Goal: Task Accomplishment & Management: Complete application form

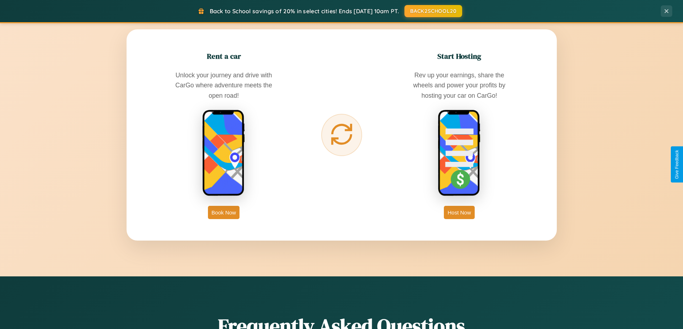
scroll to position [1379, 0]
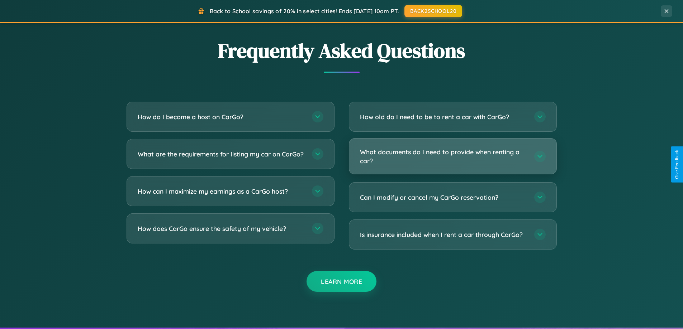
click at [452, 157] on h3 "What documents do I need to provide when renting a car?" at bounding box center [443, 157] width 167 height 18
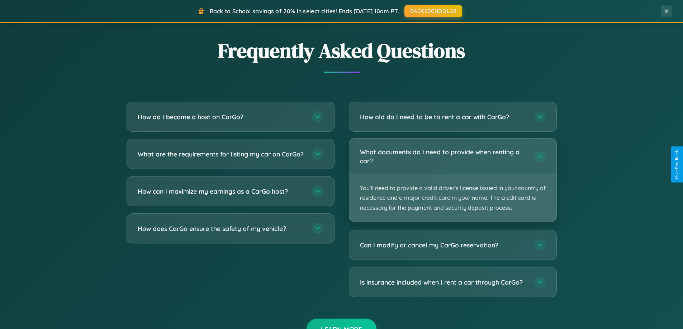
click at [452, 180] on p "You'll need to provide a valid driver's license issued in your country of resid…" at bounding box center [452, 198] width 207 height 47
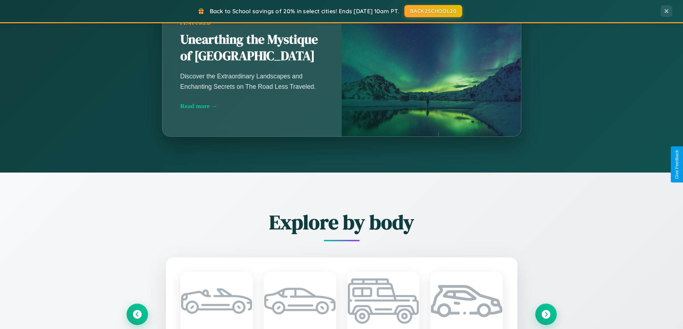
scroll to position [0, 0]
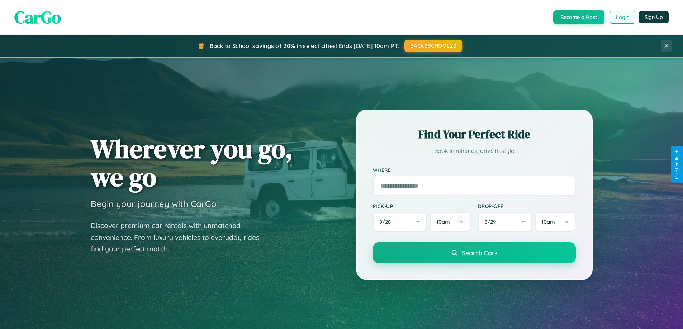
click at [622, 17] on button "Login" at bounding box center [622, 17] width 25 height 13
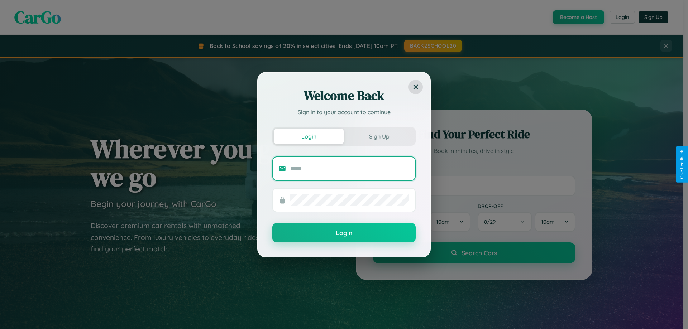
click at [350, 168] on input "text" at bounding box center [349, 168] width 119 height 11
type input "**********"
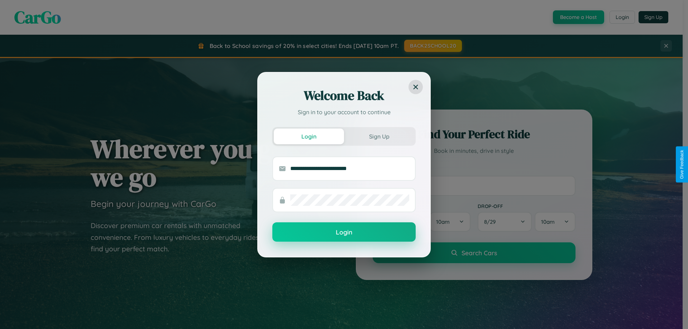
click at [344, 233] on button "Login" at bounding box center [343, 232] width 143 height 19
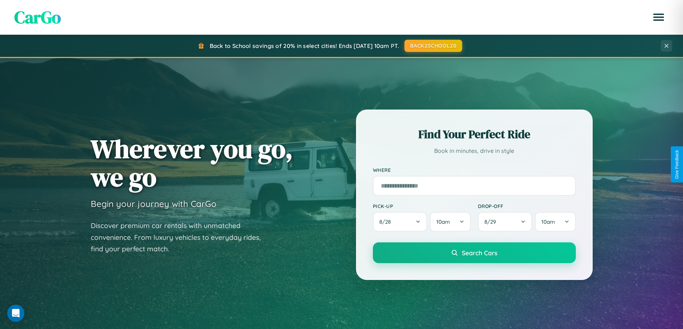
scroll to position [1152, 0]
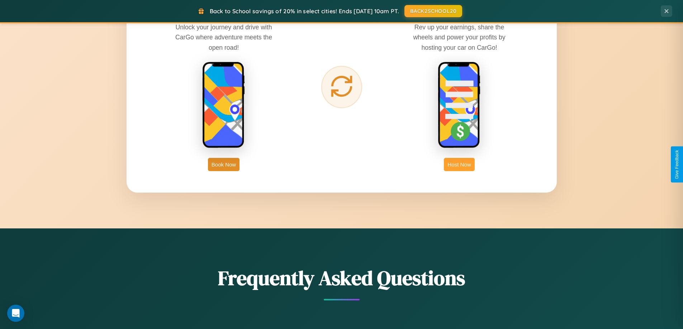
click at [459, 165] on button "Host Now" at bounding box center [459, 164] width 30 height 13
